Goal: Transaction & Acquisition: Purchase product/service

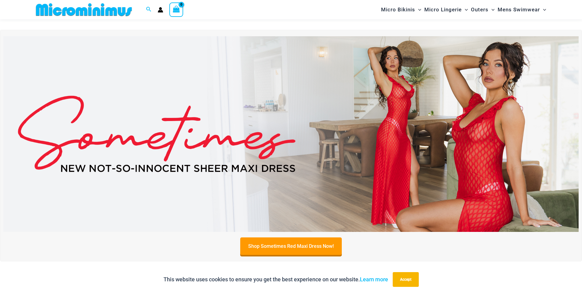
scroll to position [240, 0]
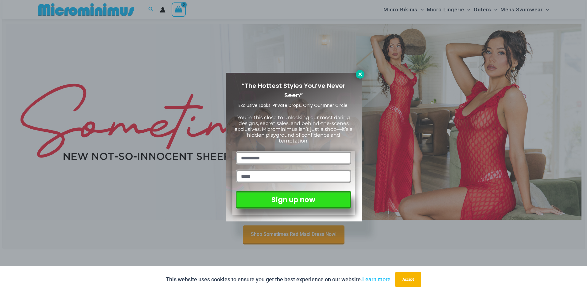
click at [360, 74] on icon at bounding box center [359, 73] width 3 height 3
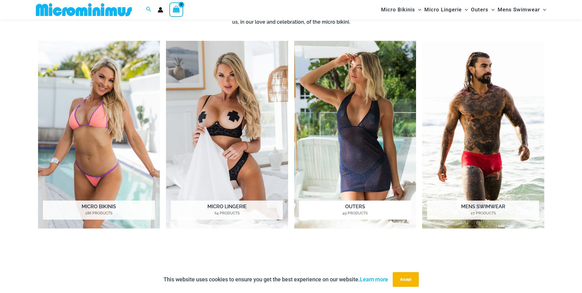
scroll to position [517, 0]
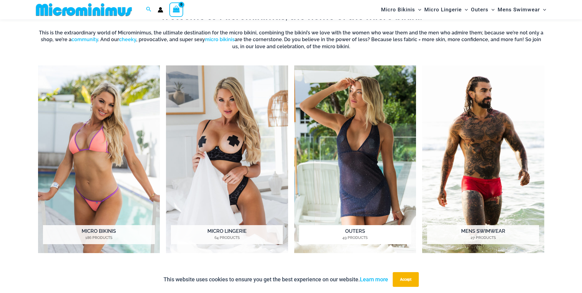
click at [325, 141] on img "Visit product category Outers" at bounding box center [355, 158] width 122 height 187
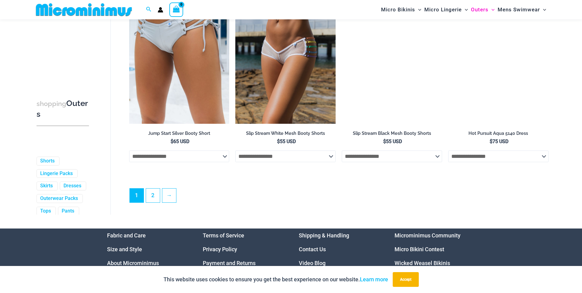
scroll to position [1625, 0]
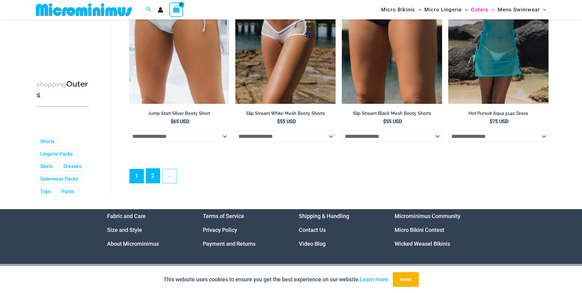
click at [151, 180] on link "2" at bounding box center [153, 175] width 14 height 14
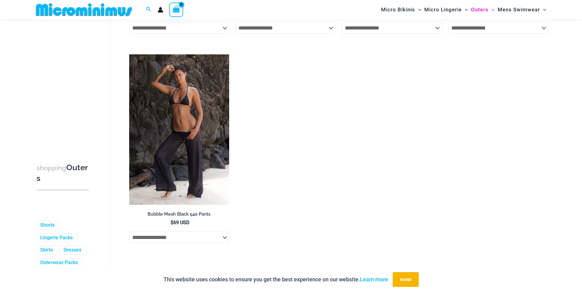
scroll to position [854, 0]
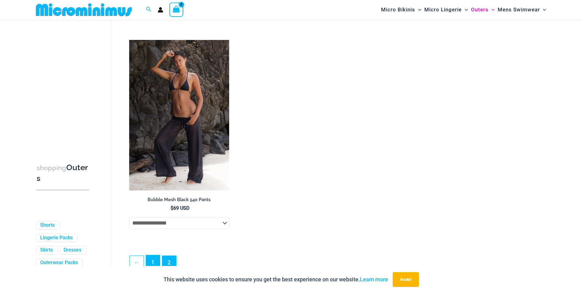
click at [153, 259] on link "1" at bounding box center [153, 262] width 14 height 14
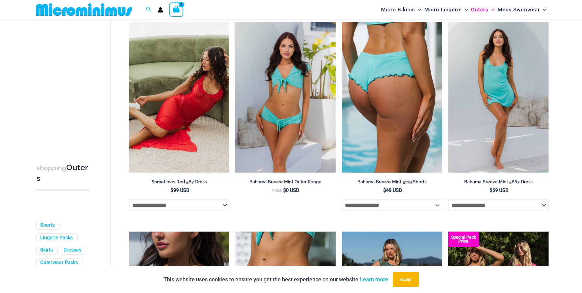
scroll to position [89, 0]
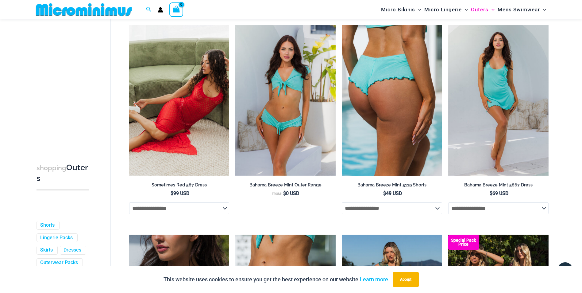
click at [435, 206] on select "**********" at bounding box center [392, 208] width 100 height 12
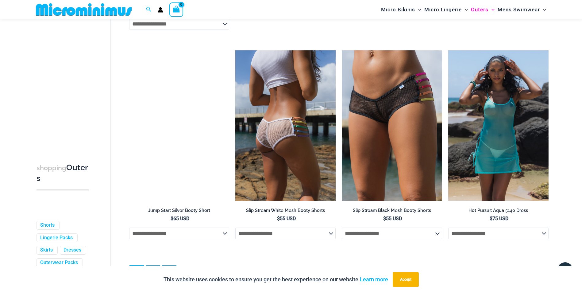
scroll to position [1531, 0]
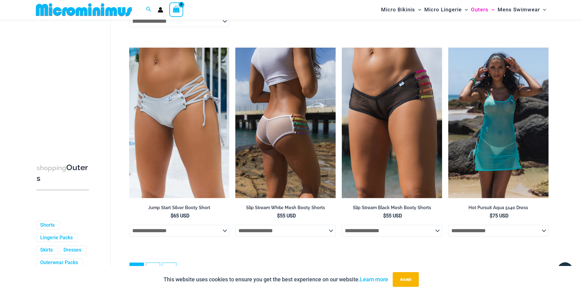
click at [263, 169] on img at bounding box center [285, 123] width 100 height 150
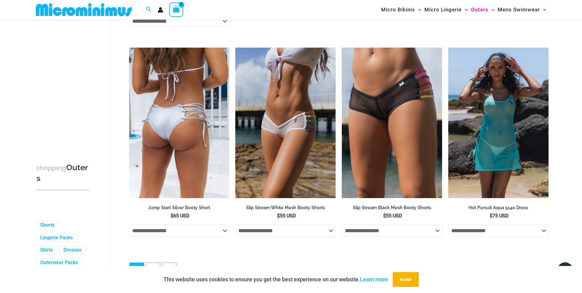
click at [199, 174] on img at bounding box center [179, 123] width 100 height 150
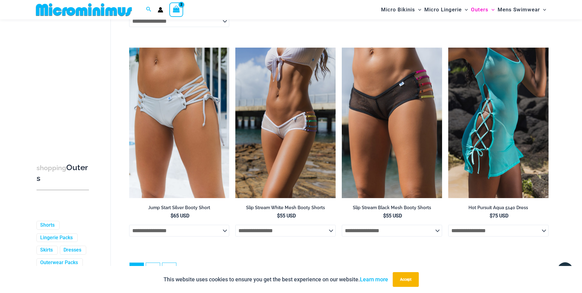
click at [494, 144] on img at bounding box center [498, 123] width 100 height 150
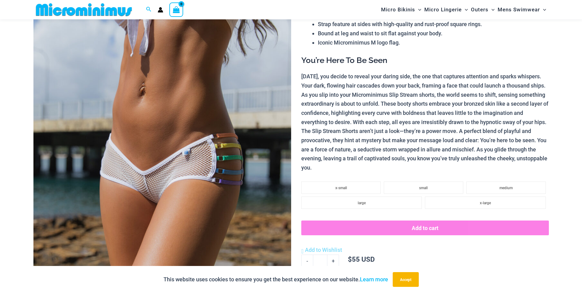
scroll to position [117, 0]
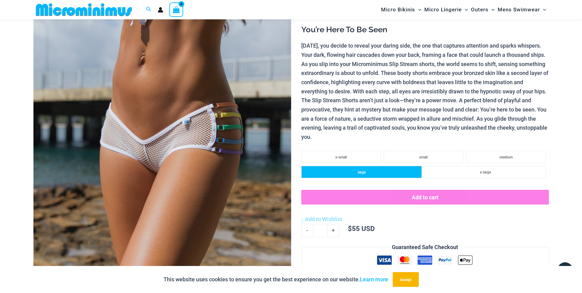
click at [377, 172] on li "large" at bounding box center [361, 172] width 121 height 12
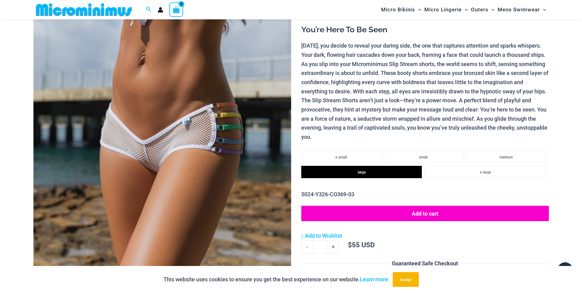
click at [398, 209] on button "Add to cart" at bounding box center [424, 213] width 247 height 15
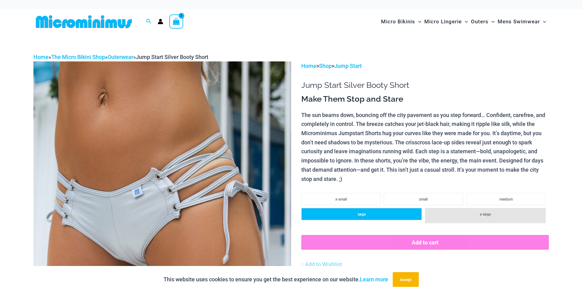
drag, startPoint x: 383, startPoint y: 214, endPoint x: 387, endPoint y: 218, distance: 5.5
click at [385, 214] on li "large" at bounding box center [361, 214] width 121 height 12
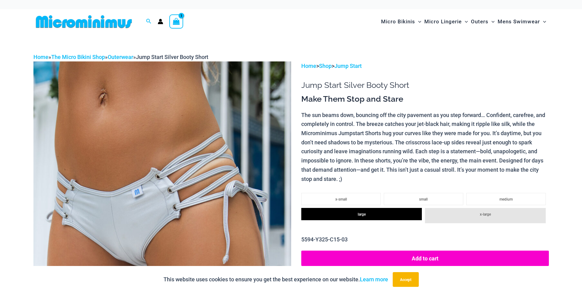
click at [421, 256] on button "Add to cart" at bounding box center [424, 257] width 247 height 15
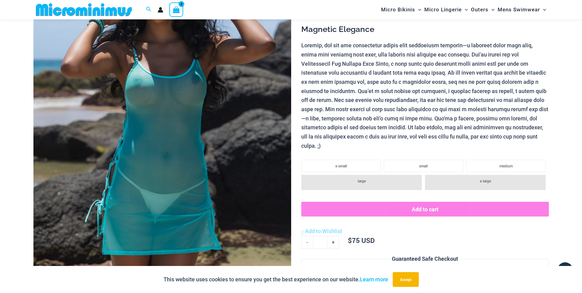
scroll to position [117, 0]
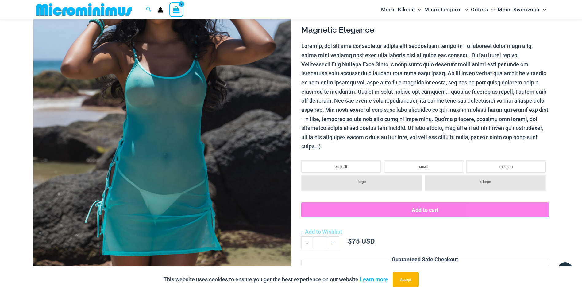
click at [481, 184] on li "x-large" at bounding box center [485, 182] width 121 height 15
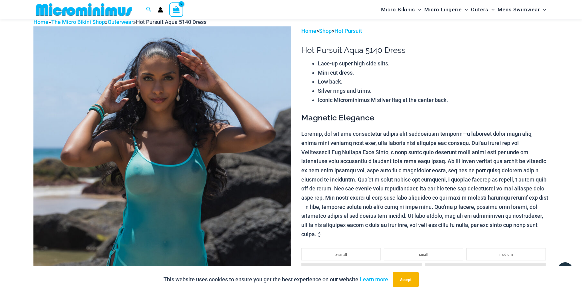
scroll to position [0, 0]
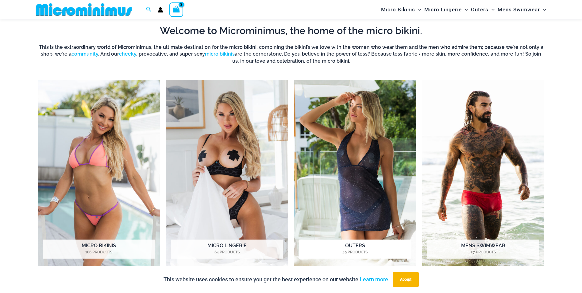
scroll to position [517, 0]
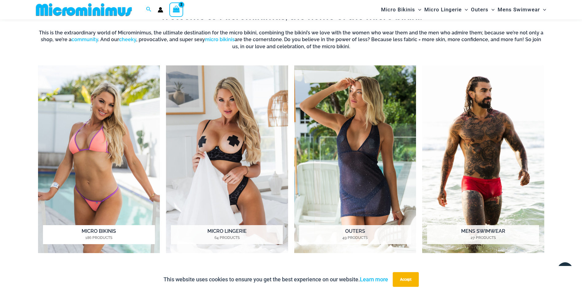
click at [94, 172] on img "Visit product category Micro Bikinis" at bounding box center [99, 158] width 122 height 187
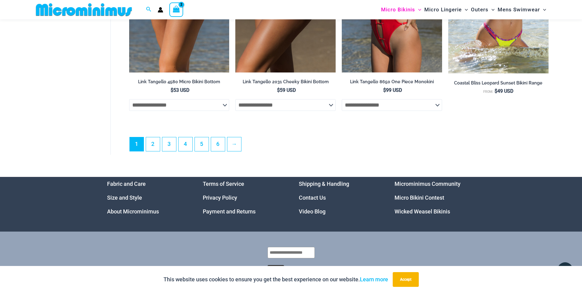
scroll to position [1743, 0]
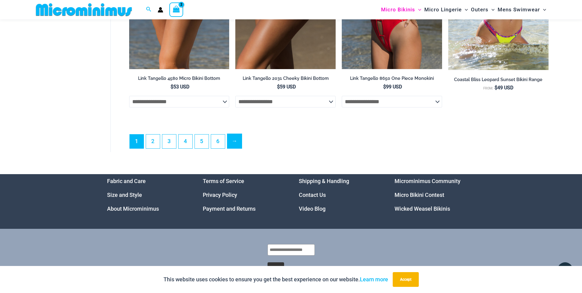
click at [237, 145] on link "→" at bounding box center [234, 141] width 14 height 14
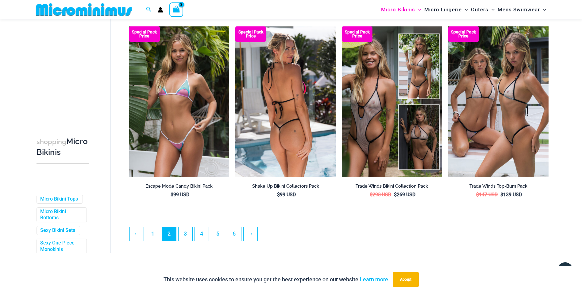
scroll to position [1590, 0]
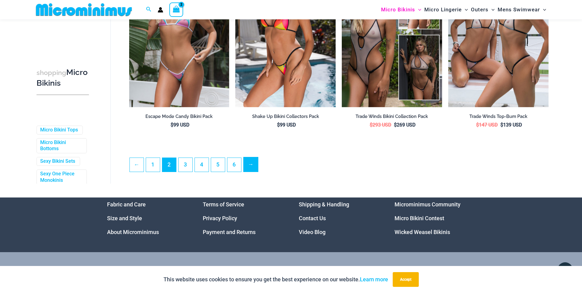
click at [249, 171] on link "→" at bounding box center [251, 164] width 14 height 14
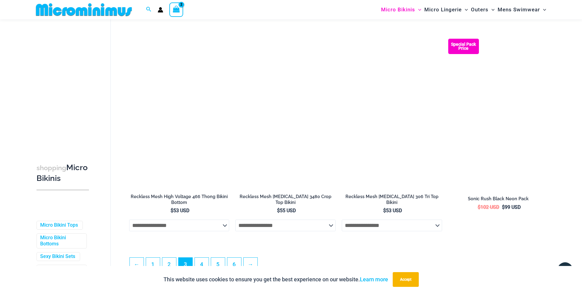
scroll to position [1560, 0]
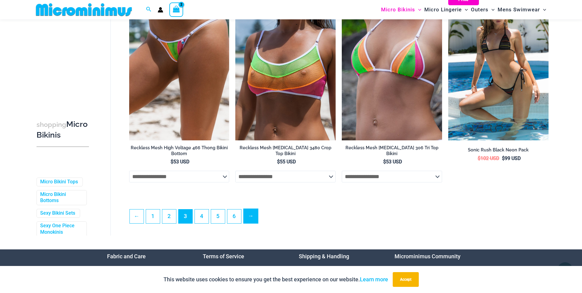
click at [249, 215] on link "→" at bounding box center [251, 216] width 14 height 14
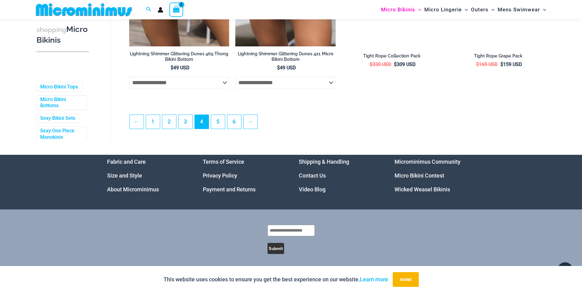
scroll to position [1651, 0]
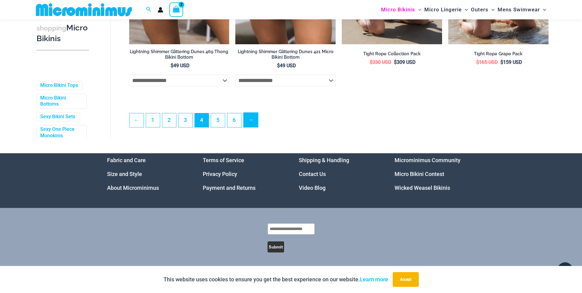
click at [252, 125] on link "→" at bounding box center [251, 120] width 14 height 14
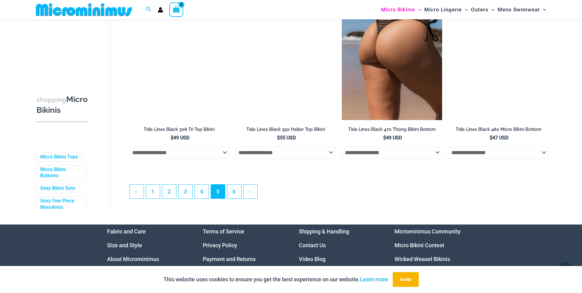
scroll to position [1560, 0]
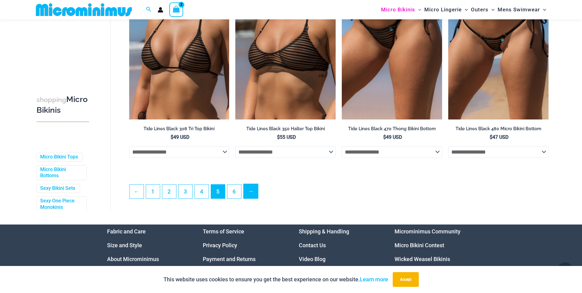
click at [253, 187] on link "→" at bounding box center [251, 191] width 14 height 14
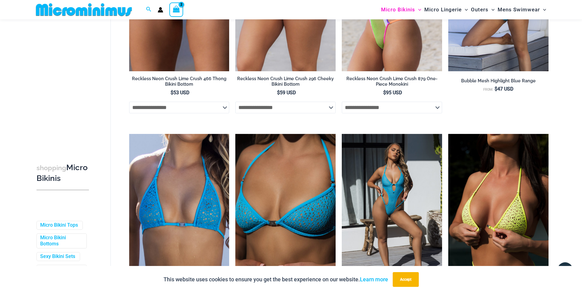
scroll to position [363, 0]
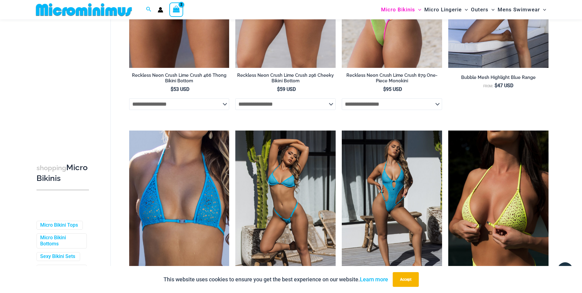
click at [269, 179] on img at bounding box center [285, 205] width 100 height 150
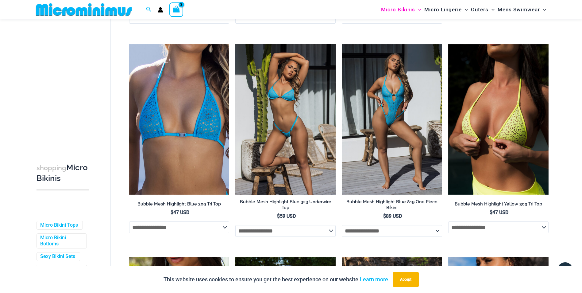
scroll to position [455, 0]
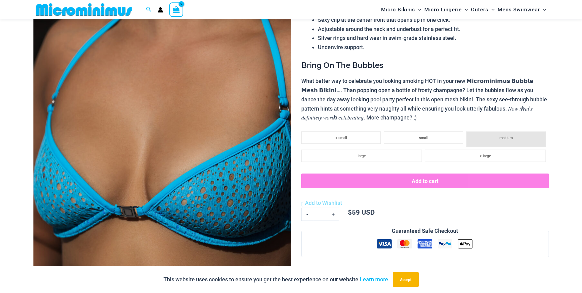
scroll to position [87, 0]
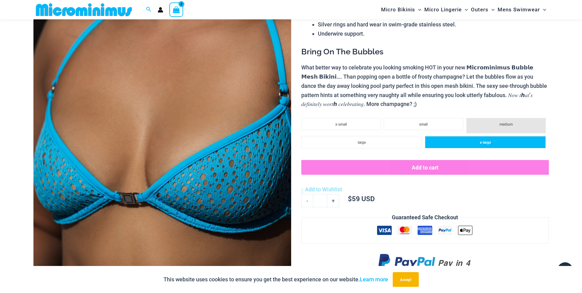
click at [441, 139] on li "x-large" at bounding box center [485, 142] width 121 height 12
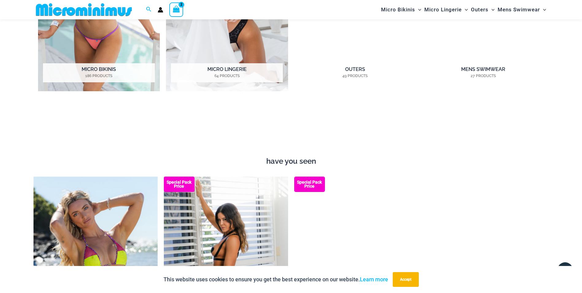
scroll to position [639, 0]
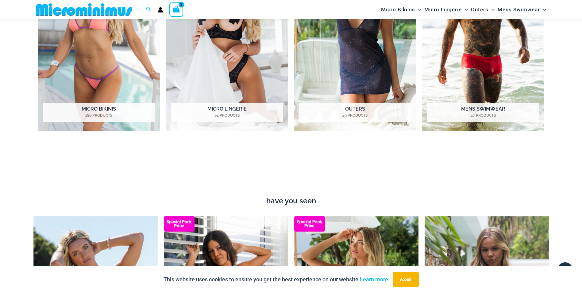
click at [176, 9] on icon "View Shopping Cart, 2 items" at bounding box center [176, 9] width 7 height 7
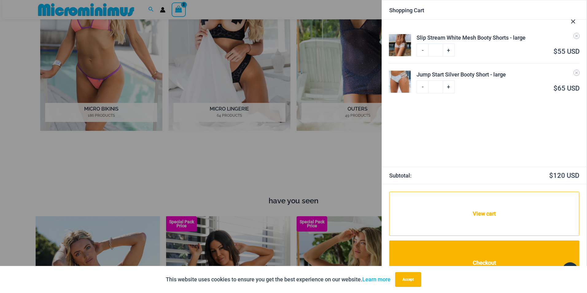
click at [572, 19] on icon "Close Cart Drawer" at bounding box center [572, 21] width 7 height 7
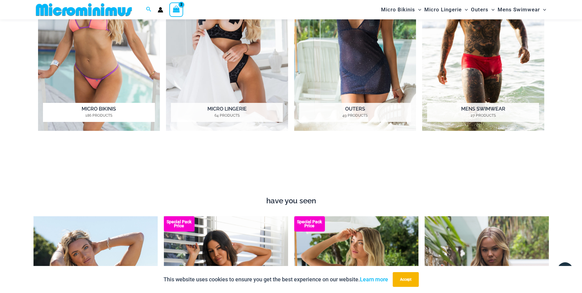
click at [87, 84] on img "Visit product category Micro Bikinis" at bounding box center [99, 36] width 122 height 187
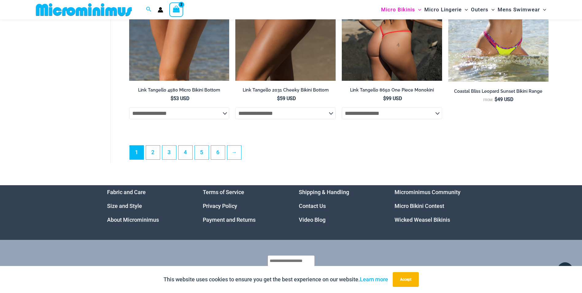
scroll to position [1749, 0]
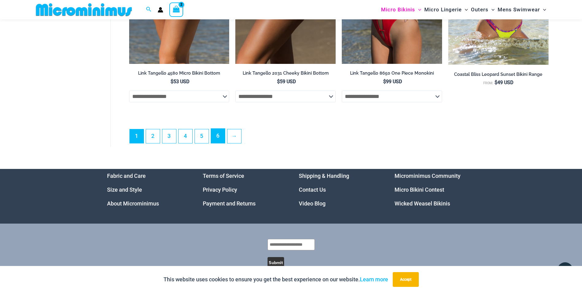
click at [216, 141] on link "6" at bounding box center [218, 136] width 14 height 14
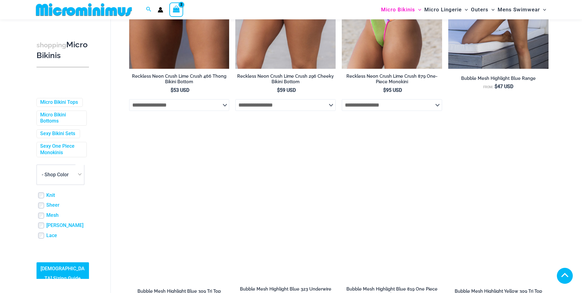
scroll to position [368, 0]
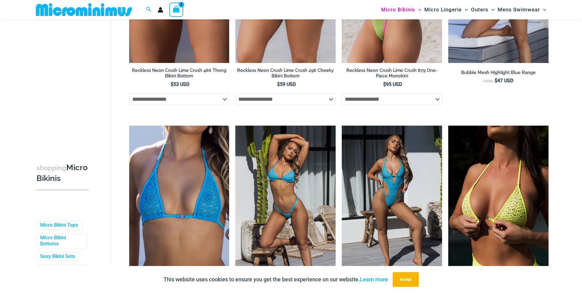
click at [279, 160] on img at bounding box center [285, 200] width 100 height 150
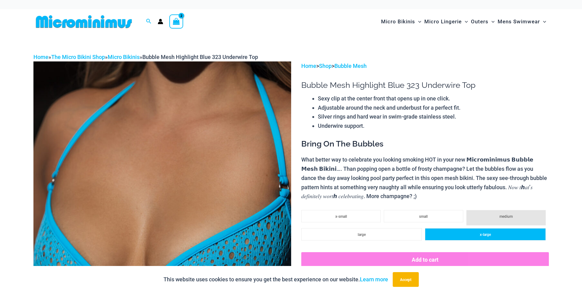
click at [480, 233] on span "x-large" at bounding box center [485, 234] width 11 height 4
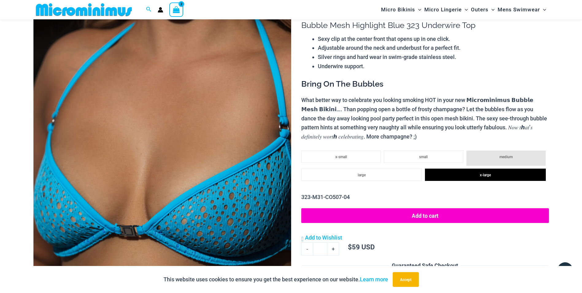
scroll to position [56, 0]
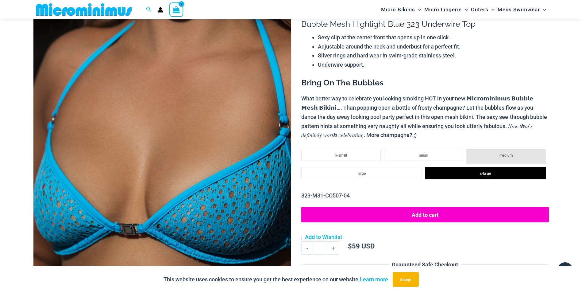
click at [407, 215] on button "Add to cart" at bounding box center [424, 214] width 247 height 15
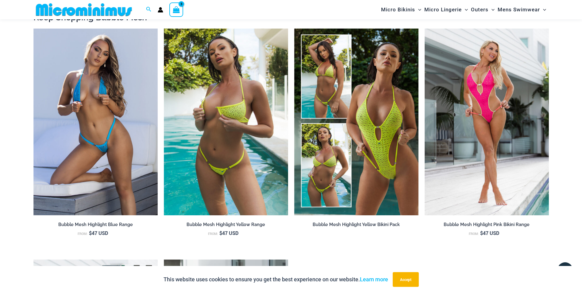
scroll to position [700, 0]
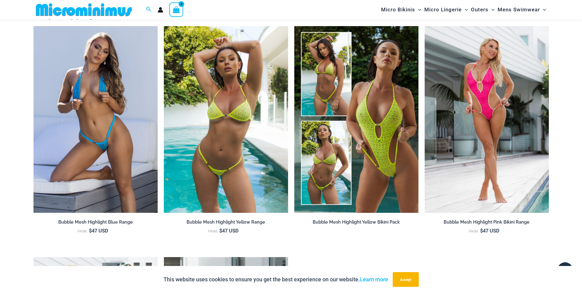
click at [225, 175] on img at bounding box center [226, 119] width 124 height 187
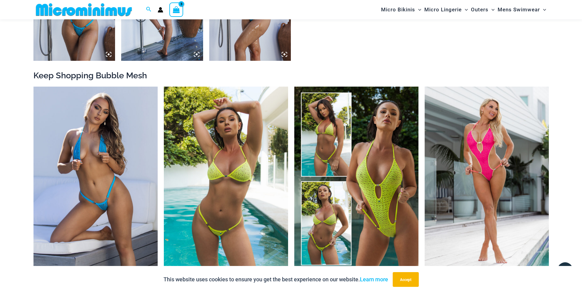
scroll to position [638, 0]
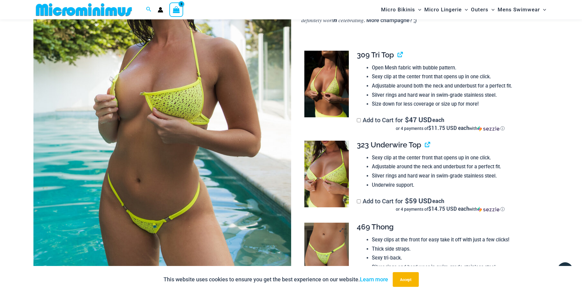
scroll to position [123, 0]
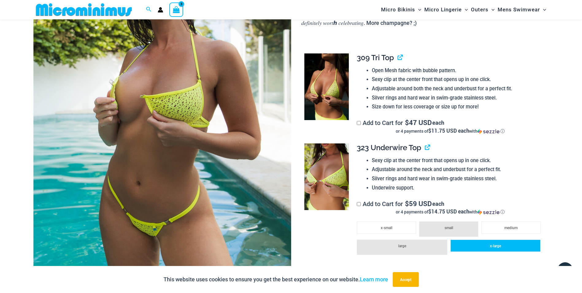
click at [479, 244] on li "x-large" at bounding box center [495, 245] width 90 height 12
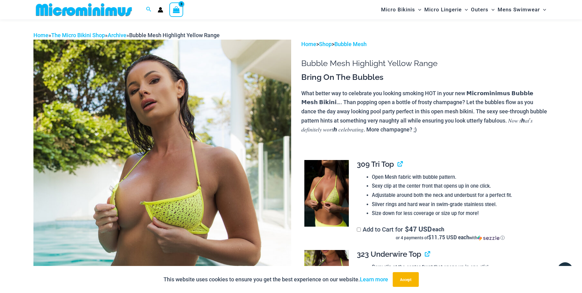
scroll to position [0, 0]
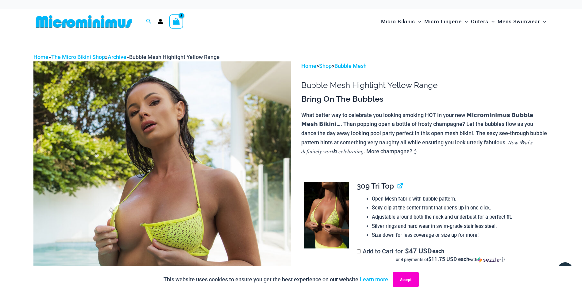
click at [408, 274] on button "Accept" at bounding box center [406, 279] width 26 height 15
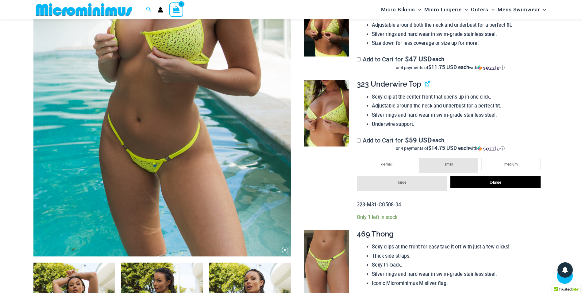
scroll to position [179, 0]
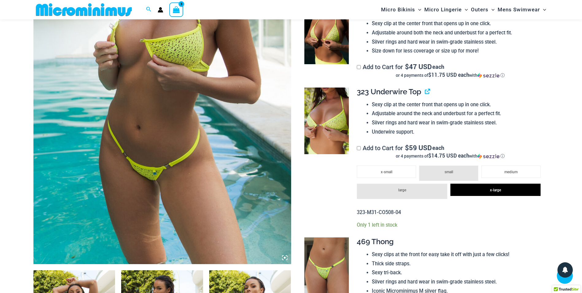
click at [175, 8] on icon "View Shopping Cart, 3 items" at bounding box center [176, 9] width 7 height 7
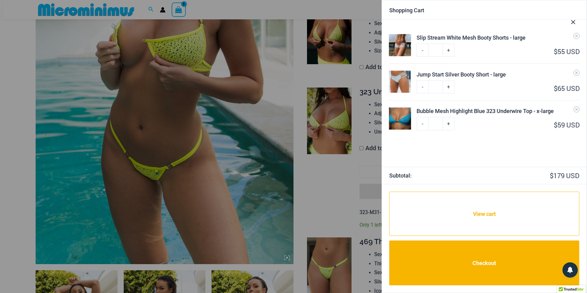
click at [571, 20] on icon "Close Cart Drawer" at bounding box center [572, 22] width 7 height 7
